Goal: Task Accomplishment & Management: Manage account settings

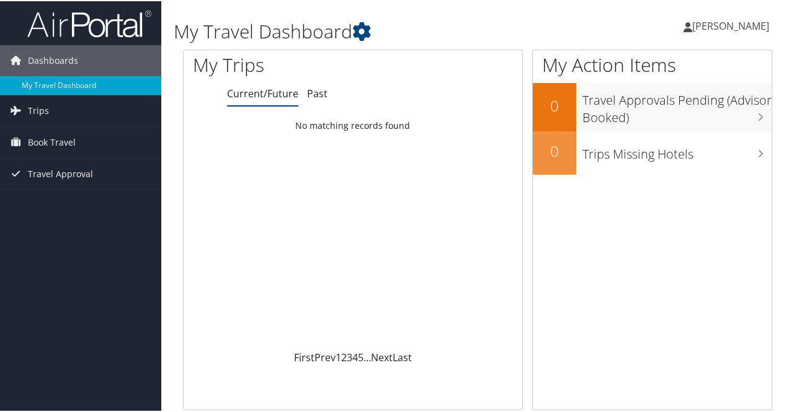
click at [705, 23] on span "[PERSON_NAME]" at bounding box center [730, 25] width 77 height 14
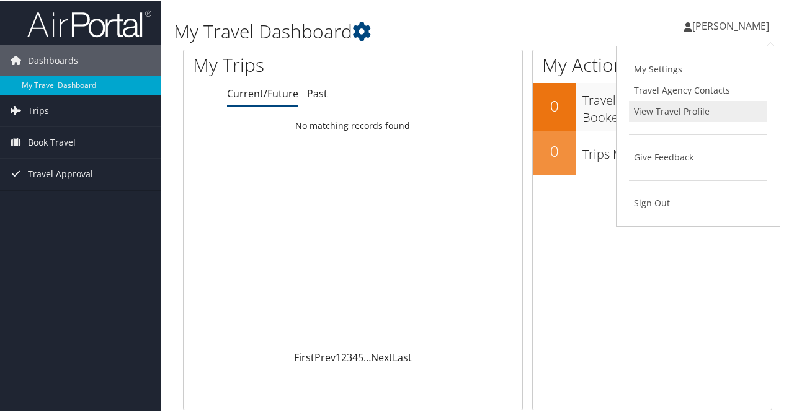
click at [651, 110] on link "View Travel Profile" at bounding box center [698, 110] width 138 height 21
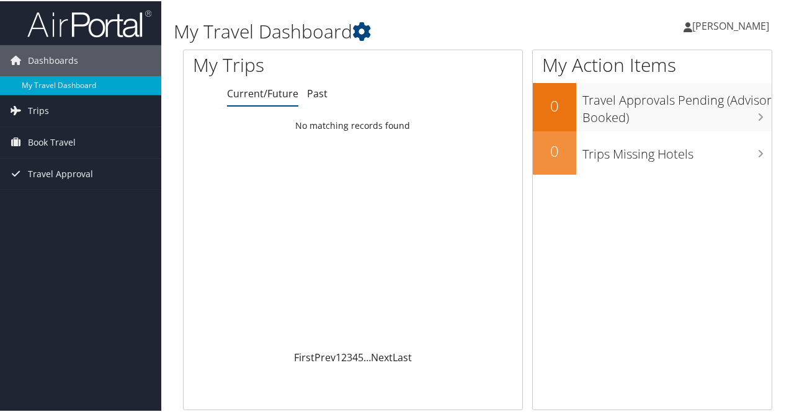
click at [713, 25] on span "[PERSON_NAME]" at bounding box center [730, 25] width 77 height 14
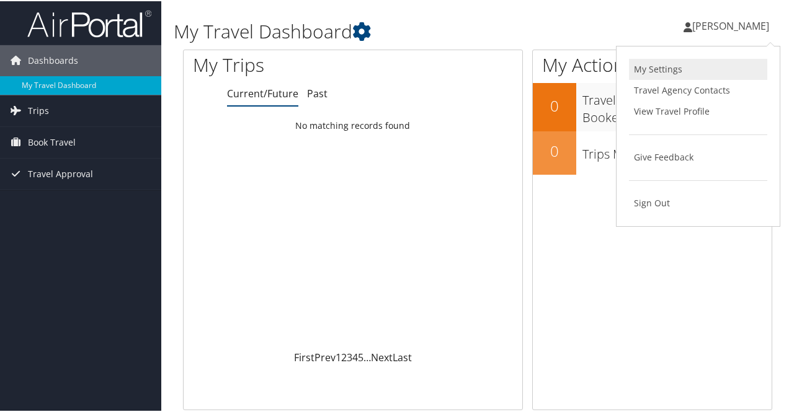
click at [652, 65] on link "My Settings" at bounding box center [698, 68] width 138 height 21
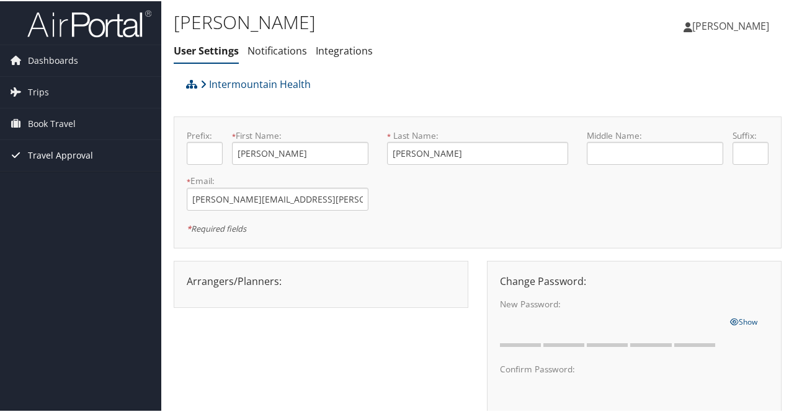
click at [30, 151] on span "Travel Approval" at bounding box center [60, 154] width 65 height 31
click at [692, 27] on span "[PERSON_NAME]" at bounding box center [730, 25] width 77 height 14
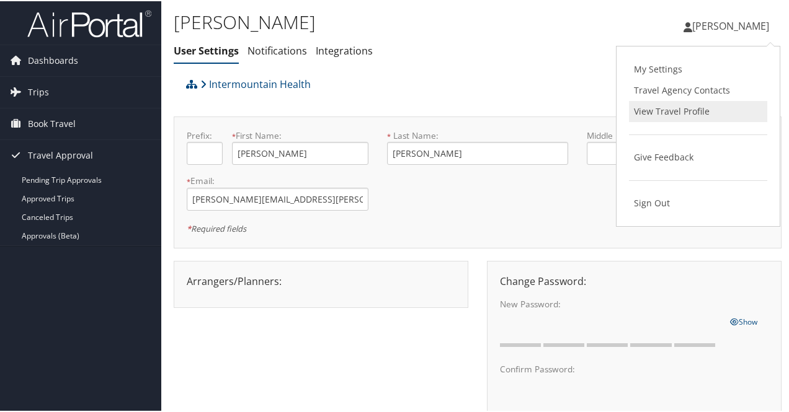
click at [637, 112] on link "View Travel Profile" at bounding box center [698, 110] width 138 height 21
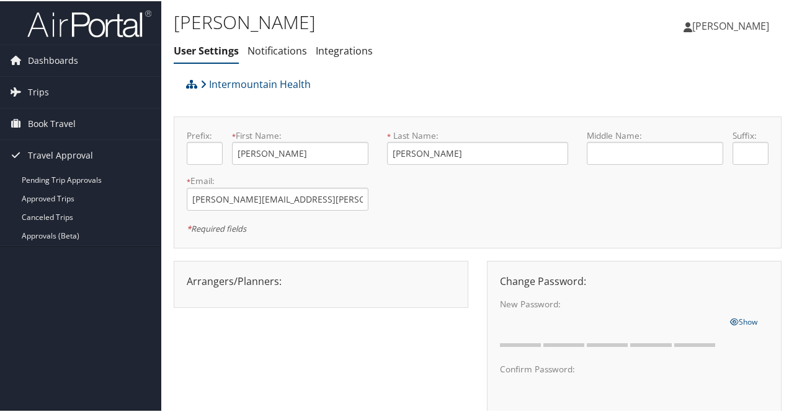
click at [692, 27] on span "[PERSON_NAME]" at bounding box center [730, 25] width 77 height 14
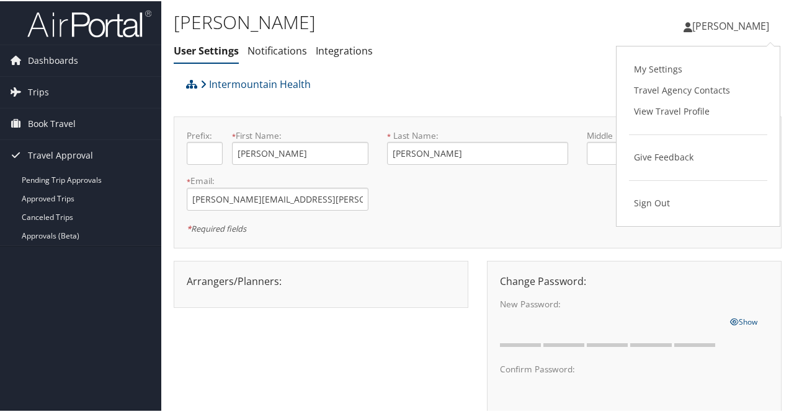
click at [393, 50] on ul "User Settings Notifications Integrations" at bounding box center [376, 50] width 405 height 22
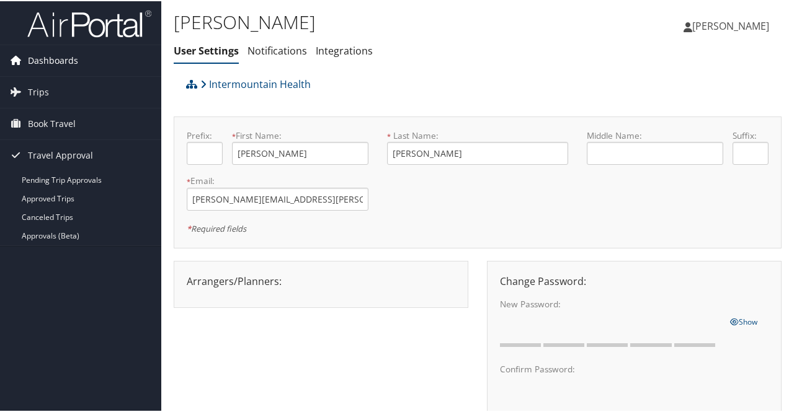
click at [49, 60] on span "Dashboards" at bounding box center [53, 59] width 50 height 31
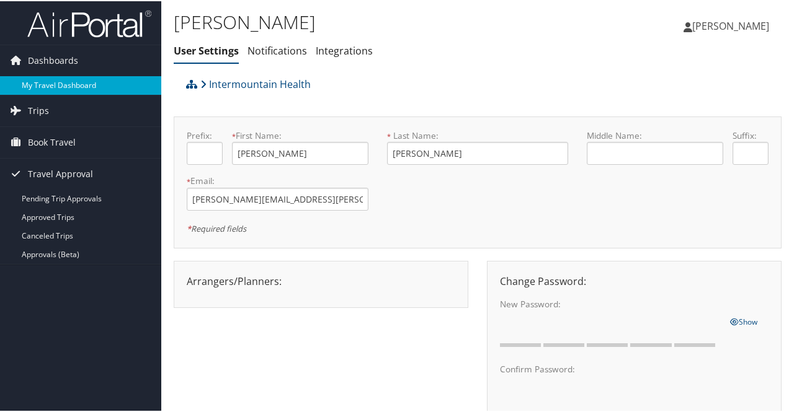
click at [50, 86] on link "My Travel Dashboard" at bounding box center [80, 84] width 161 height 19
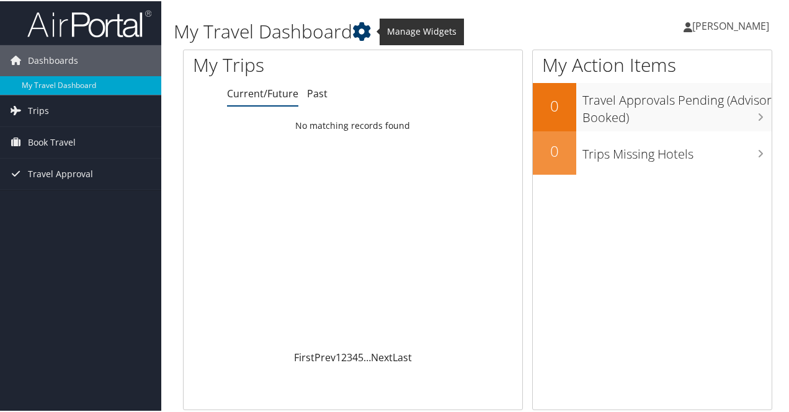
click at [361, 30] on icon at bounding box center [361, 30] width 19 height 19
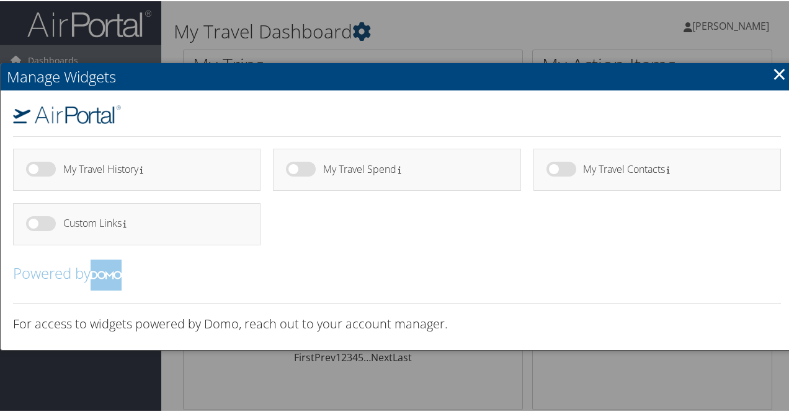
click at [361, 30] on div at bounding box center [396, 206] width 793 height 412
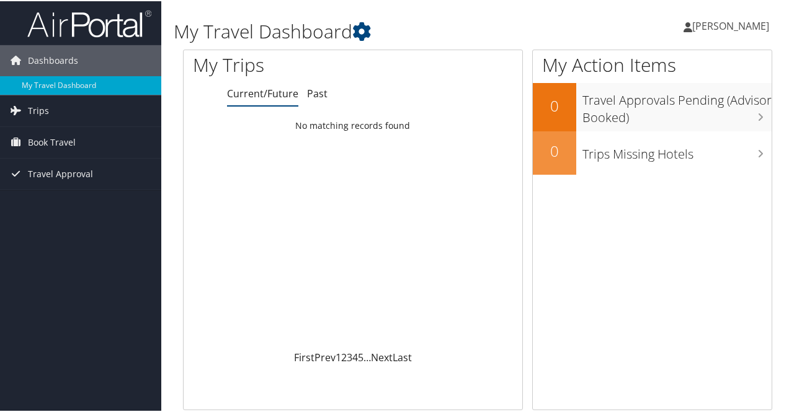
click at [692, 22] on span "[PERSON_NAME]" at bounding box center [730, 25] width 77 height 14
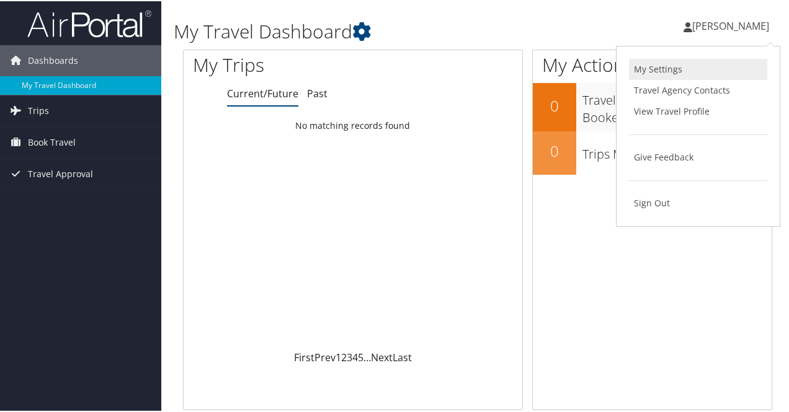
click at [643, 66] on link "My Settings" at bounding box center [698, 68] width 138 height 21
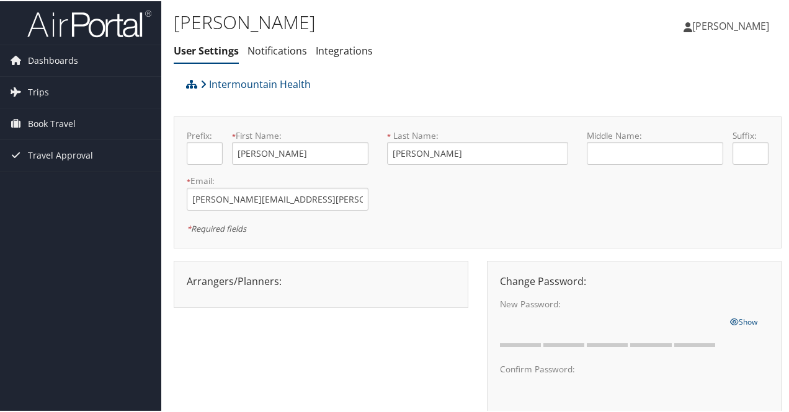
click at [195, 53] on link "User Settings" at bounding box center [206, 50] width 65 height 14
click at [278, 54] on link "Notifications" at bounding box center [277, 50] width 60 height 14
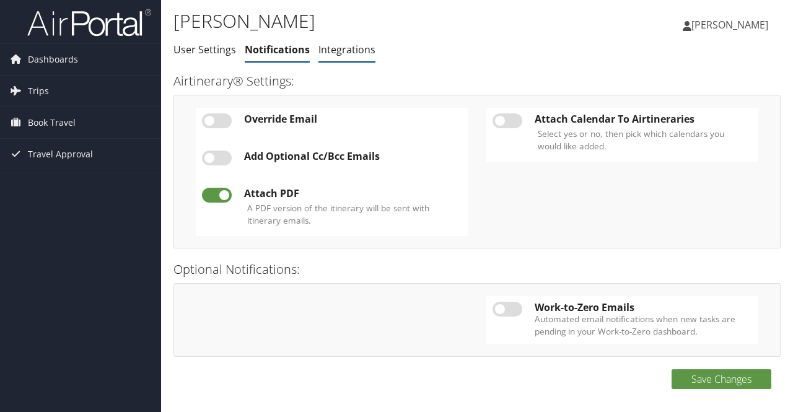
click at [346, 50] on link "Integrations" at bounding box center [347, 50] width 57 height 14
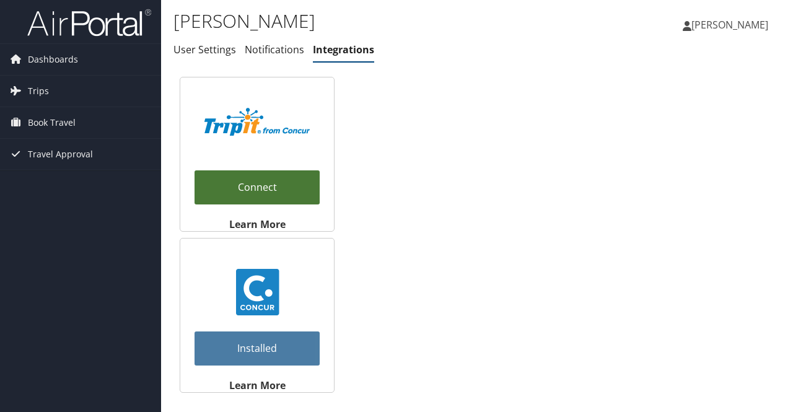
click at [263, 183] on link "Connect" at bounding box center [257, 187] width 125 height 34
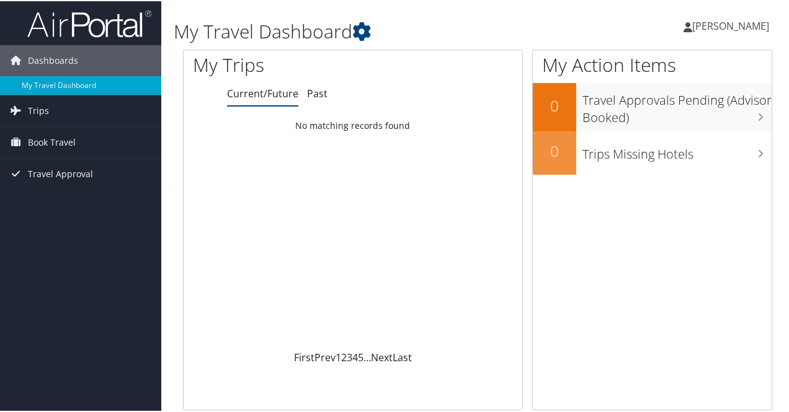
click at [707, 24] on span "[PERSON_NAME]" at bounding box center [730, 25] width 77 height 14
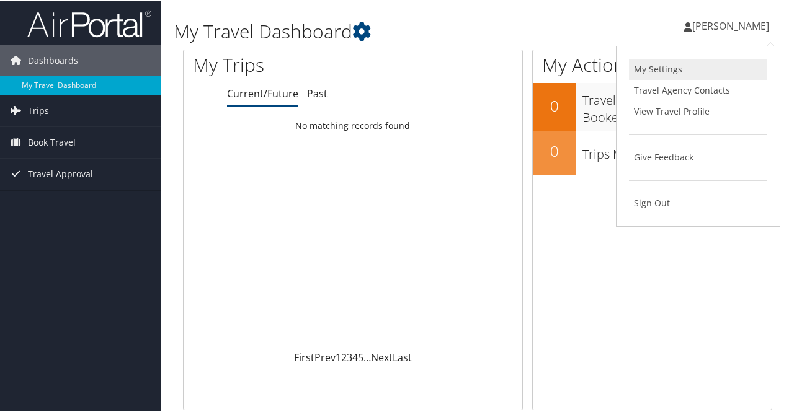
click at [645, 66] on link "My Settings" at bounding box center [698, 68] width 138 height 21
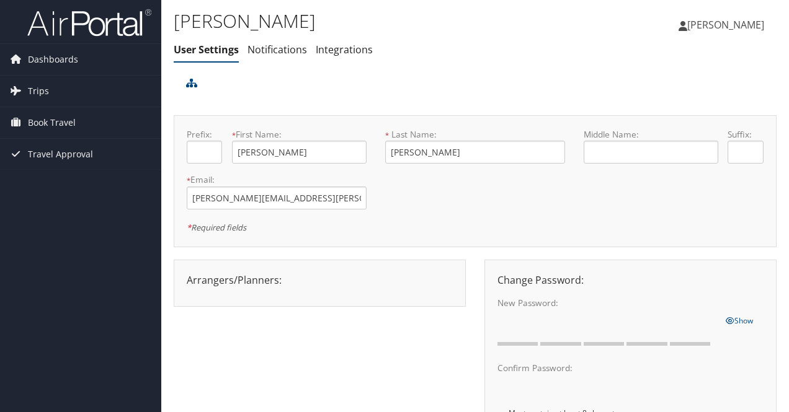
click at [219, 50] on link "User Settings" at bounding box center [206, 50] width 65 height 14
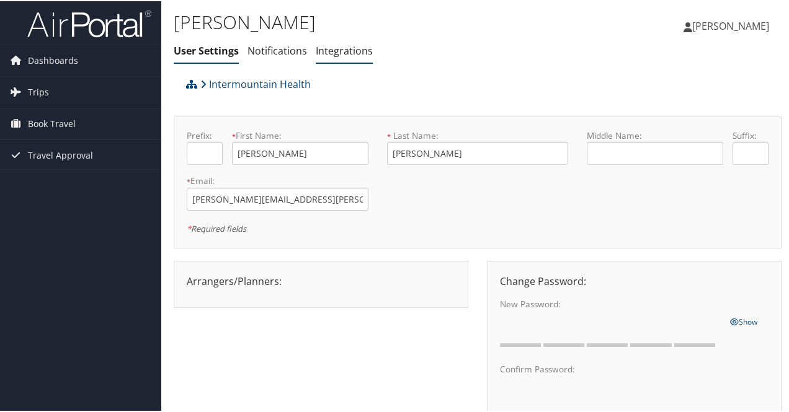
click at [338, 49] on link "Integrations" at bounding box center [344, 50] width 57 height 14
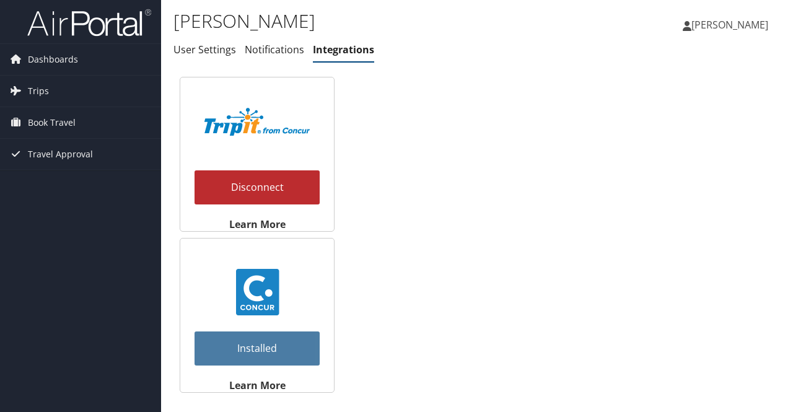
click at [250, 350] on link "Installed" at bounding box center [257, 349] width 125 height 34
click at [252, 349] on link "Installed" at bounding box center [257, 349] width 125 height 34
click at [294, 350] on link "Installed" at bounding box center [257, 349] width 125 height 34
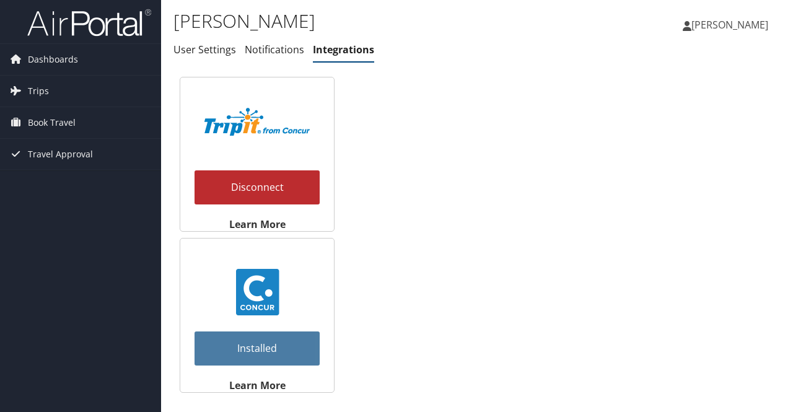
click at [254, 285] on img at bounding box center [257, 292] width 46 height 46
drag, startPoint x: 254, startPoint y: 285, endPoint x: 256, endPoint y: 308, distance: 23.0
click at [254, 288] on img at bounding box center [257, 292] width 46 height 46
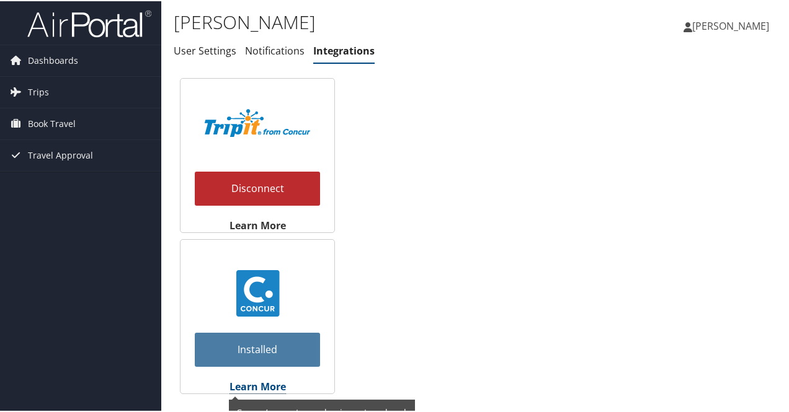
click at [255, 386] on strong "Learn More" at bounding box center [257, 386] width 56 height 14
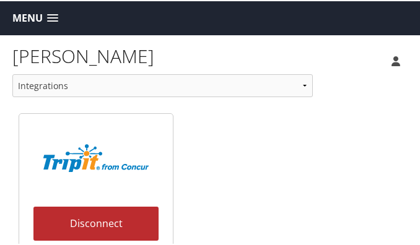
drag, startPoint x: 245, startPoint y: 180, endPoint x: 351, endPoint y: 176, distance: 106.1
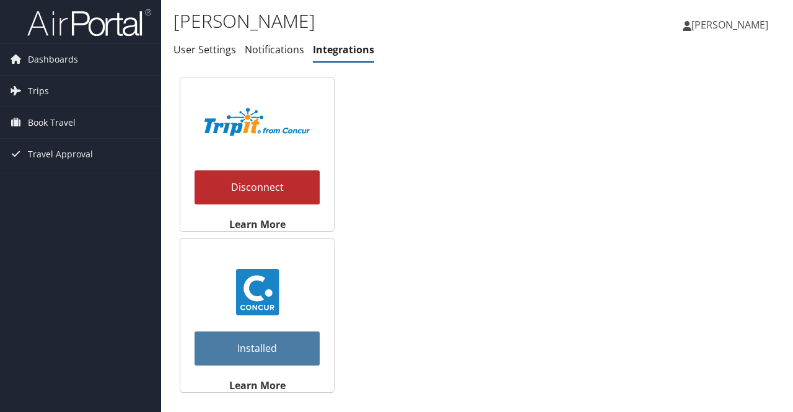
click at [253, 349] on link "Installed" at bounding box center [257, 349] width 125 height 34
click at [286, 343] on link "Installed" at bounding box center [257, 349] width 125 height 34
click at [254, 350] on link "Installed" at bounding box center [257, 349] width 125 height 34
click at [252, 350] on link "Installed" at bounding box center [257, 349] width 125 height 34
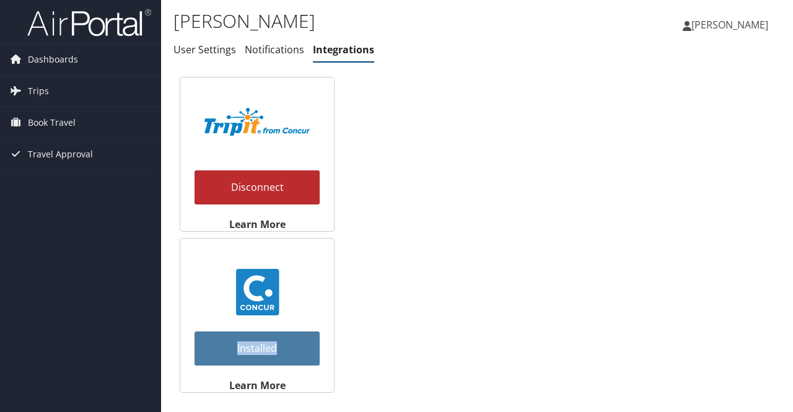
click at [252, 350] on link "Installed" at bounding box center [257, 349] width 125 height 34
click at [44, 125] on span "Book Travel" at bounding box center [52, 122] width 48 height 31
click at [56, 206] on span "Travel Approval" at bounding box center [60, 210] width 65 height 31
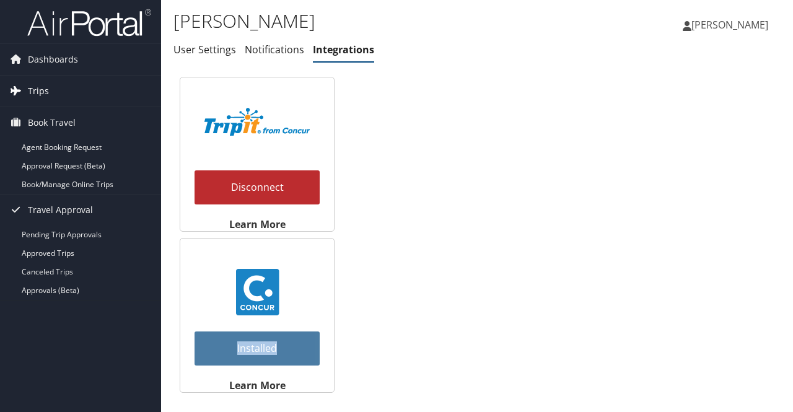
click at [37, 87] on span "Trips" at bounding box center [38, 91] width 21 height 31
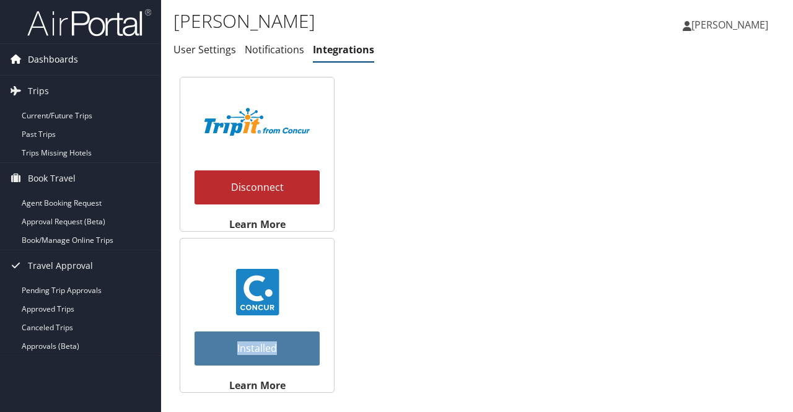
click at [55, 56] on span "Dashboards" at bounding box center [53, 59] width 50 height 31
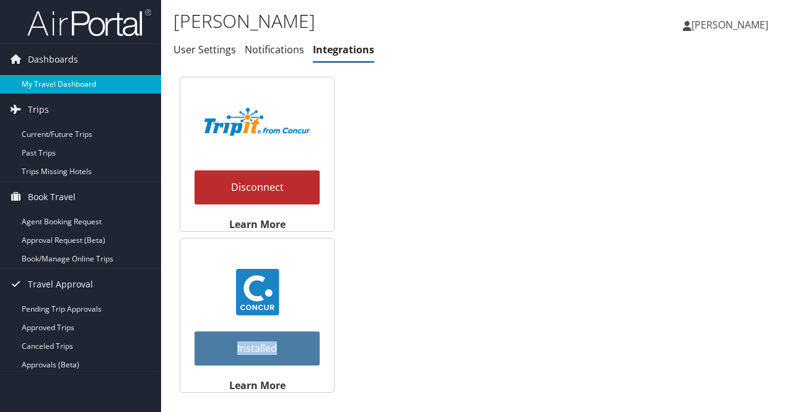
click at [61, 84] on link "My Travel Dashboard" at bounding box center [80, 84] width 161 height 19
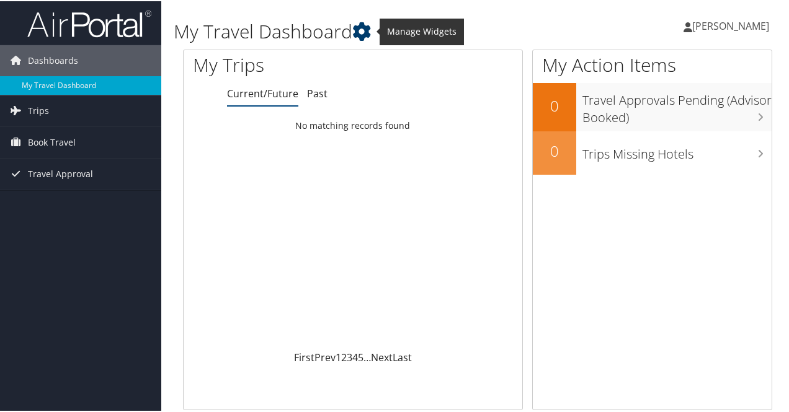
click at [371, 32] on icon at bounding box center [361, 30] width 19 height 19
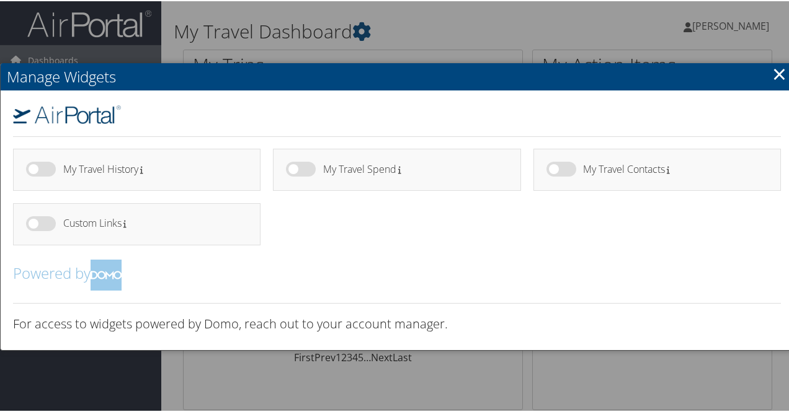
click at [365, 32] on div at bounding box center [396, 206] width 793 height 412
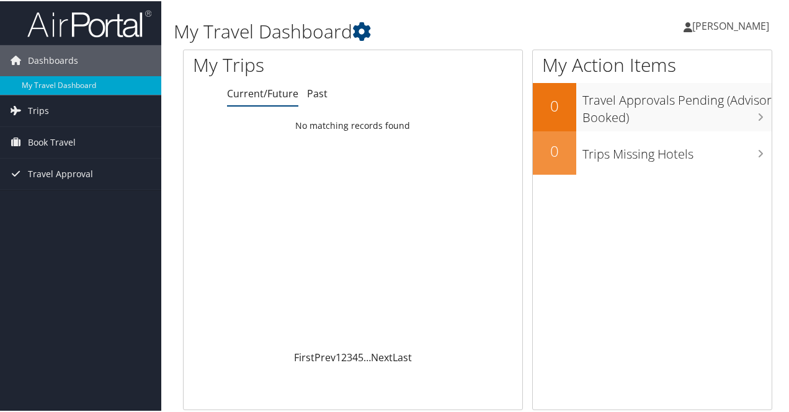
click at [705, 24] on span "[PERSON_NAME]" at bounding box center [730, 25] width 77 height 14
click at [30, 107] on span "Trips" at bounding box center [38, 109] width 21 height 31
click at [55, 199] on span "Book Travel" at bounding box center [52, 197] width 48 height 31
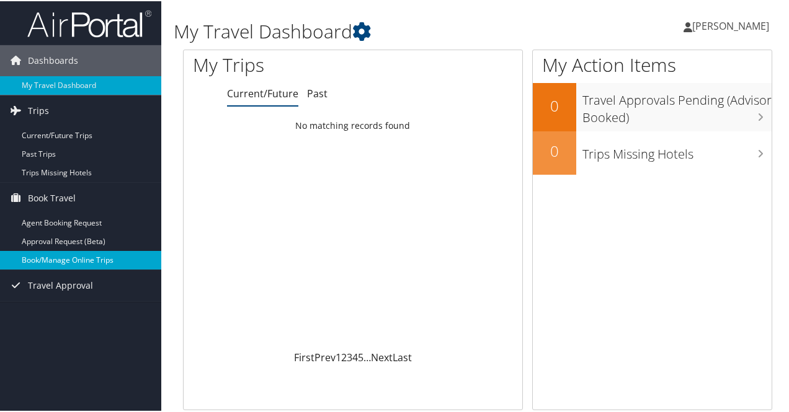
click at [67, 253] on link "Book/Manage Online Trips" at bounding box center [80, 259] width 161 height 19
